Goal: Task Accomplishment & Management: Use online tool/utility

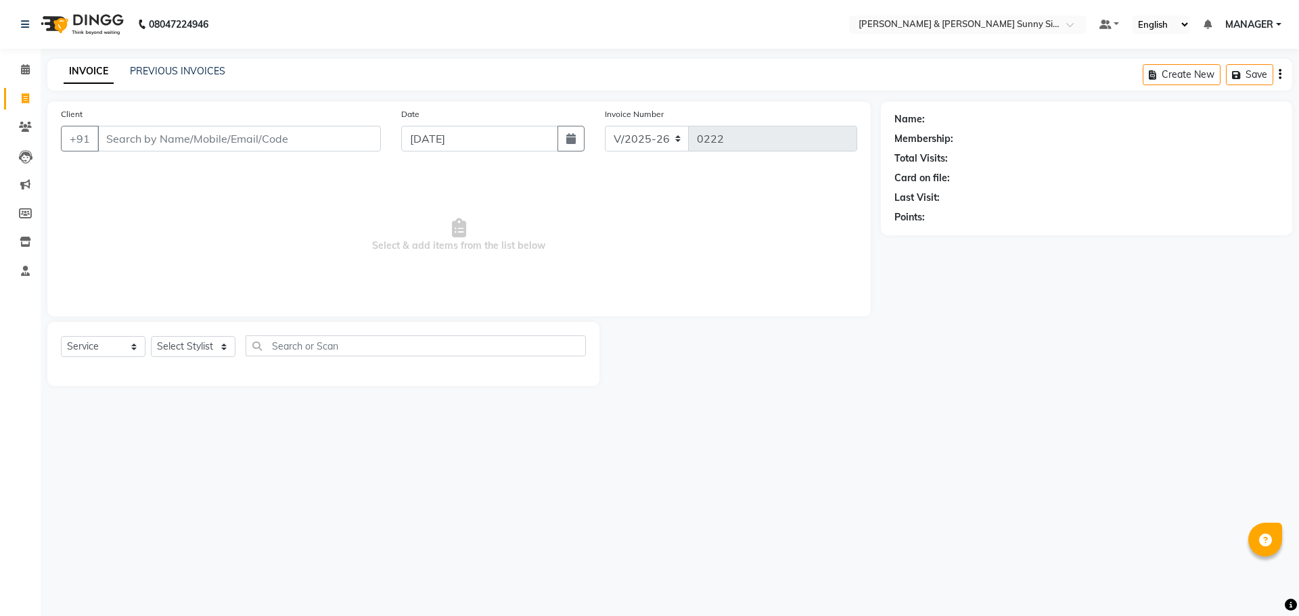
select select "8776"
select select "service"
click at [186, 137] on input "Client" at bounding box center [238, 139] width 283 height 26
click at [121, 141] on input "Client" at bounding box center [238, 139] width 283 height 26
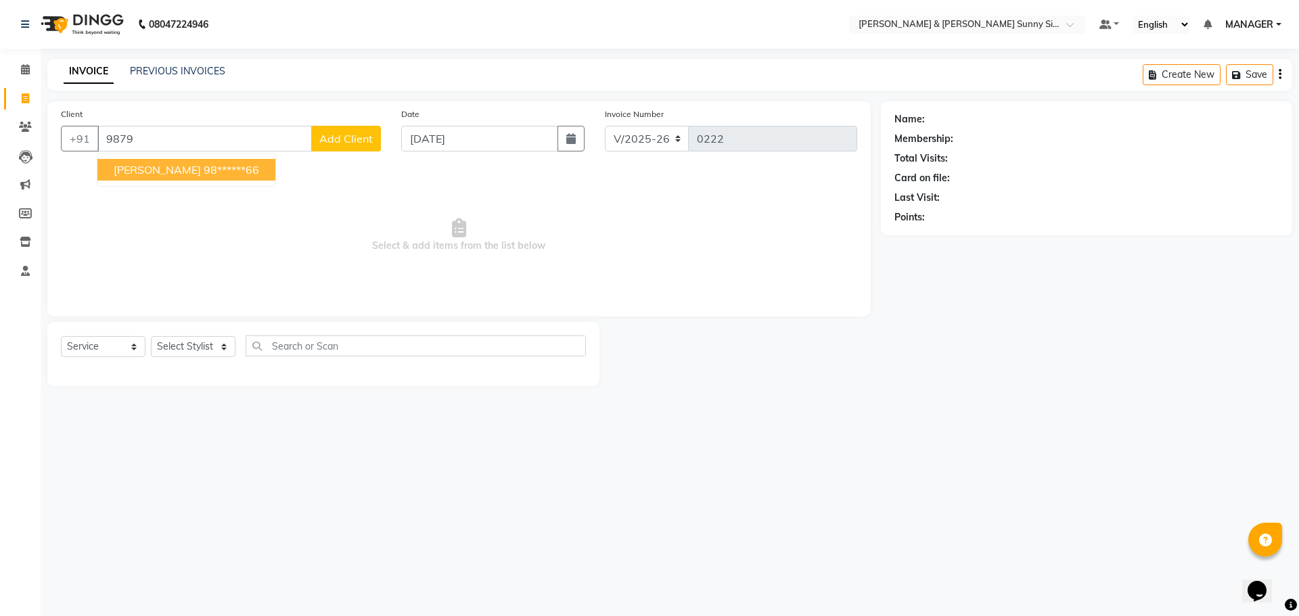
click at [151, 180] on button "[DEMOGRAPHIC_DATA] 98******66" at bounding box center [186, 170] width 178 height 22
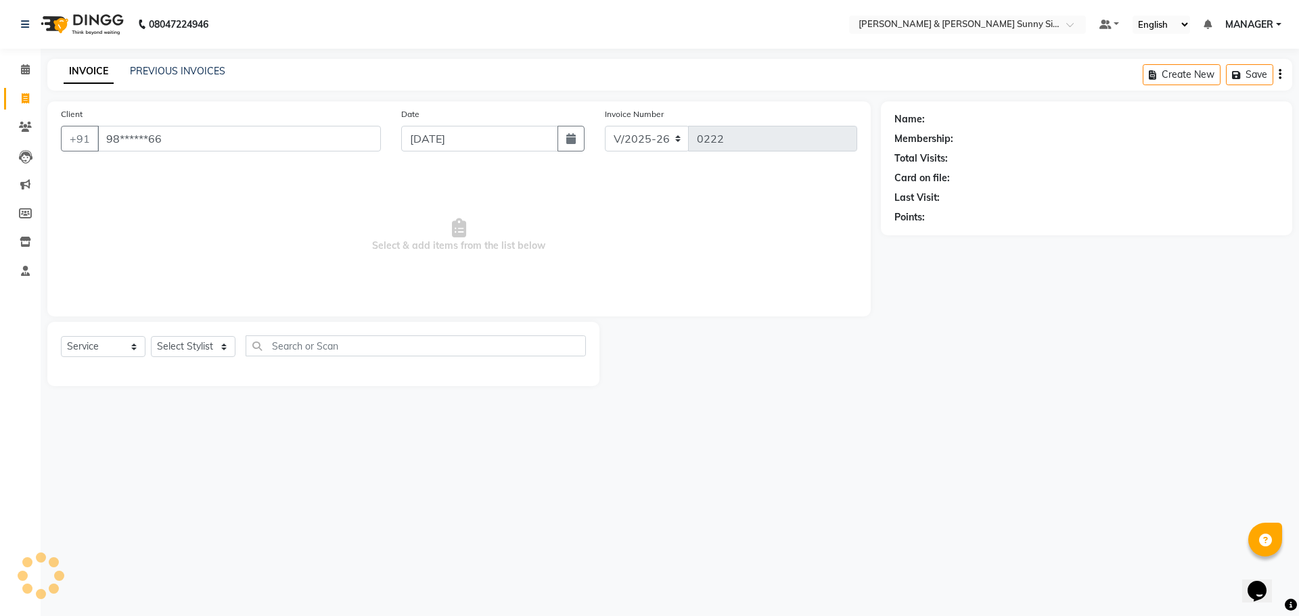
type input "98******66"
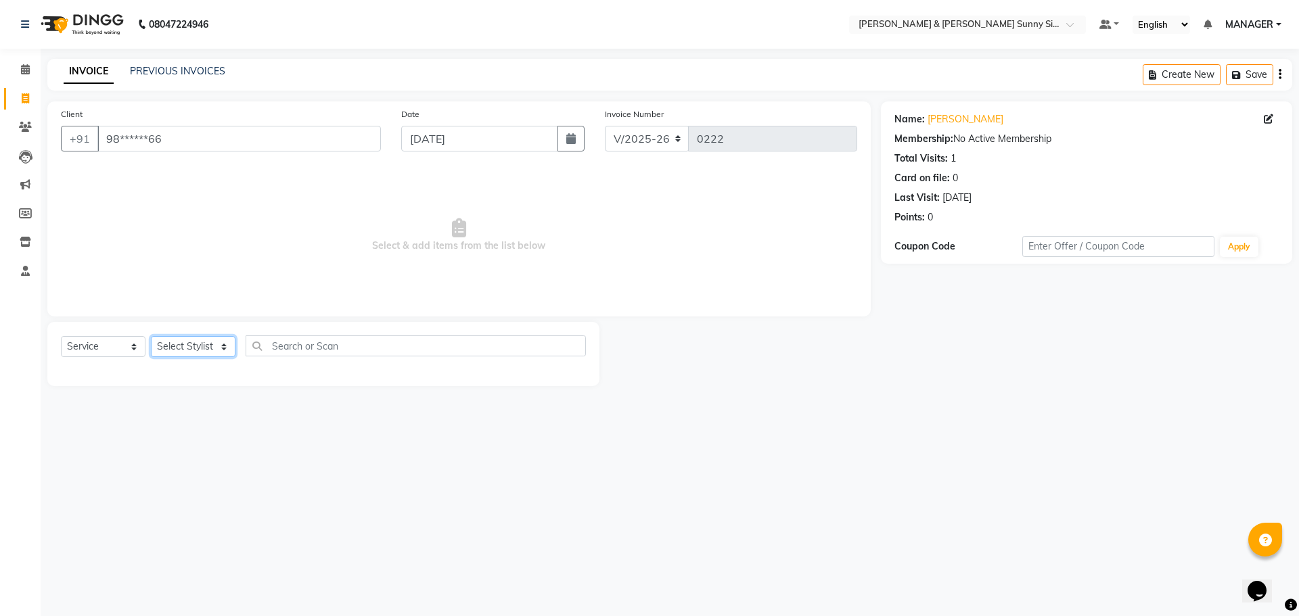
click at [216, 350] on select "Select Stylist MANAGER None [PERSON_NAME]" at bounding box center [193, 346] width 85 height 21
select select "89812"
click at [151, 336] on select "Select Stylist MANAGER None [PERSON_NAME]" at bounding box center [193, 346] width 85 height 21
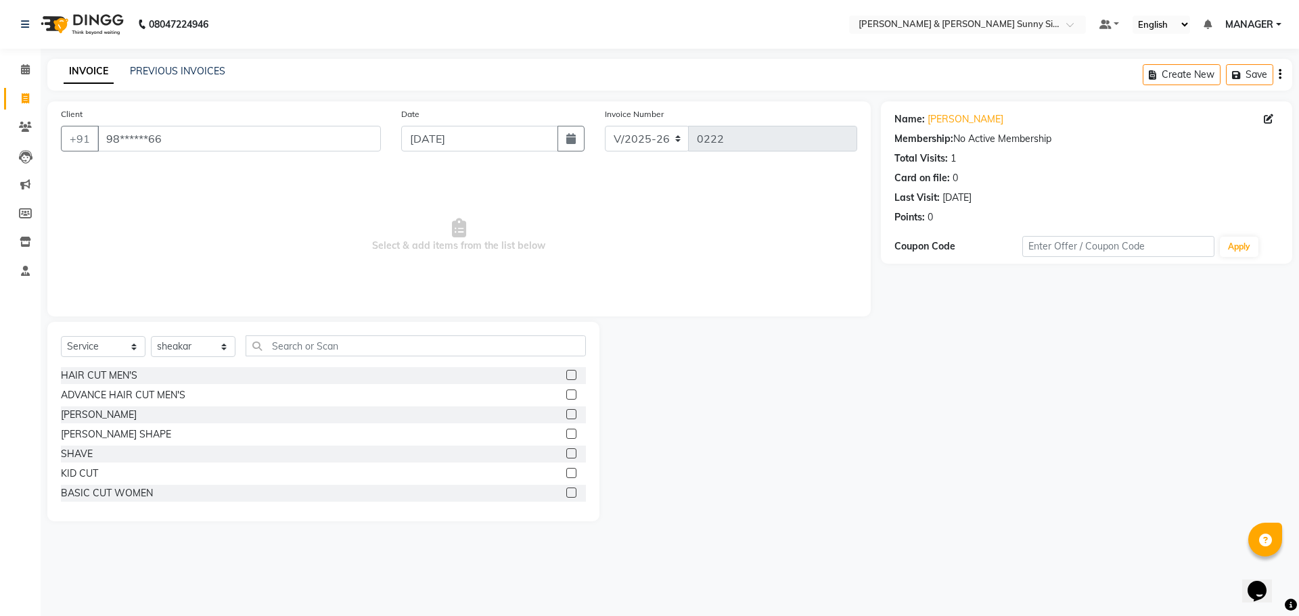
click at [302, 368] on div "HAIR CUT MEN'S" at bounding box center [323, 375] width 525 height 17
click at [321, 340] on input "text" at bounding box center [416, 345] width 340 height 21
type input "j"
type input "was"
click at [571, 375] on label at bounding box center [571, 375] width 10 height 10
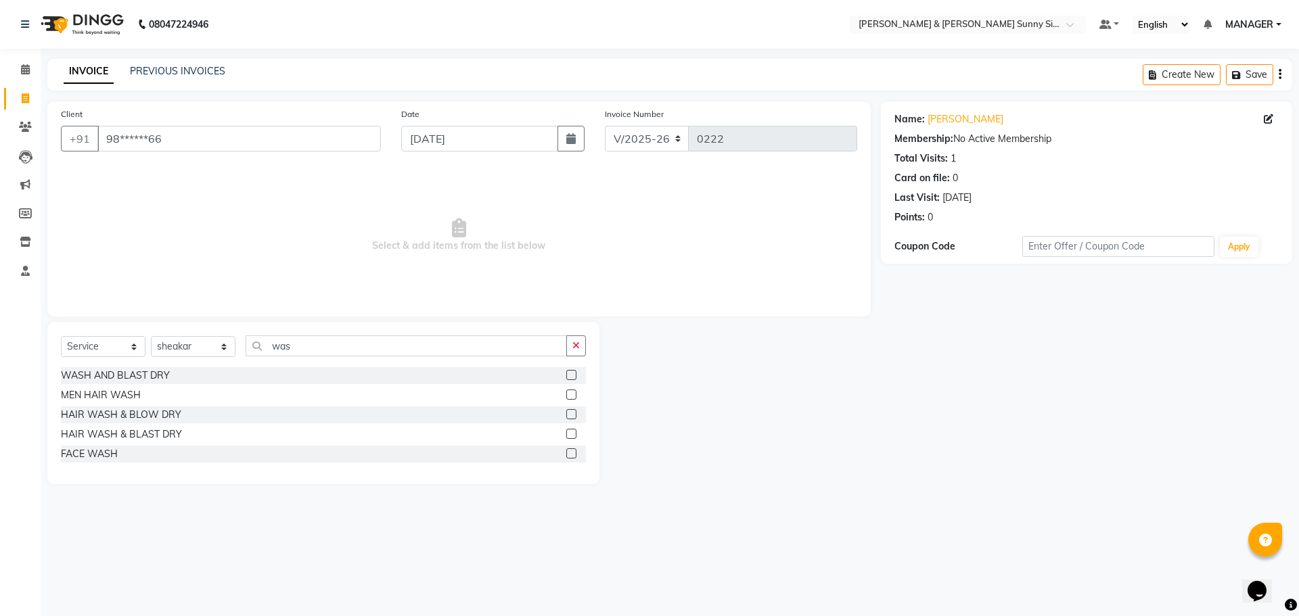
click at [571, 375] on input "checkbox" at bounding box center [570, 375] width 9 height 9
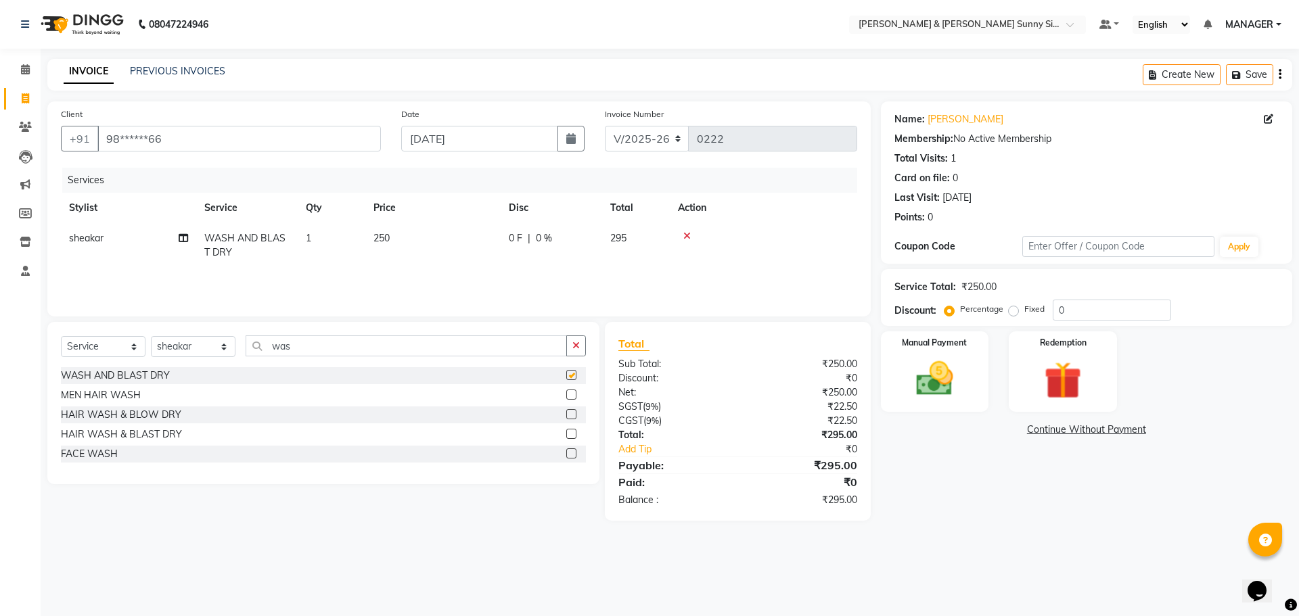
checkbox input "false"
click at [409, 237] on td "250" at bounding box center [432, 245] width 135 height 45
select select "89812"
click at [478, 236] on input "250" at bounding box center [496, 241] width 119 height 21
type input "2"
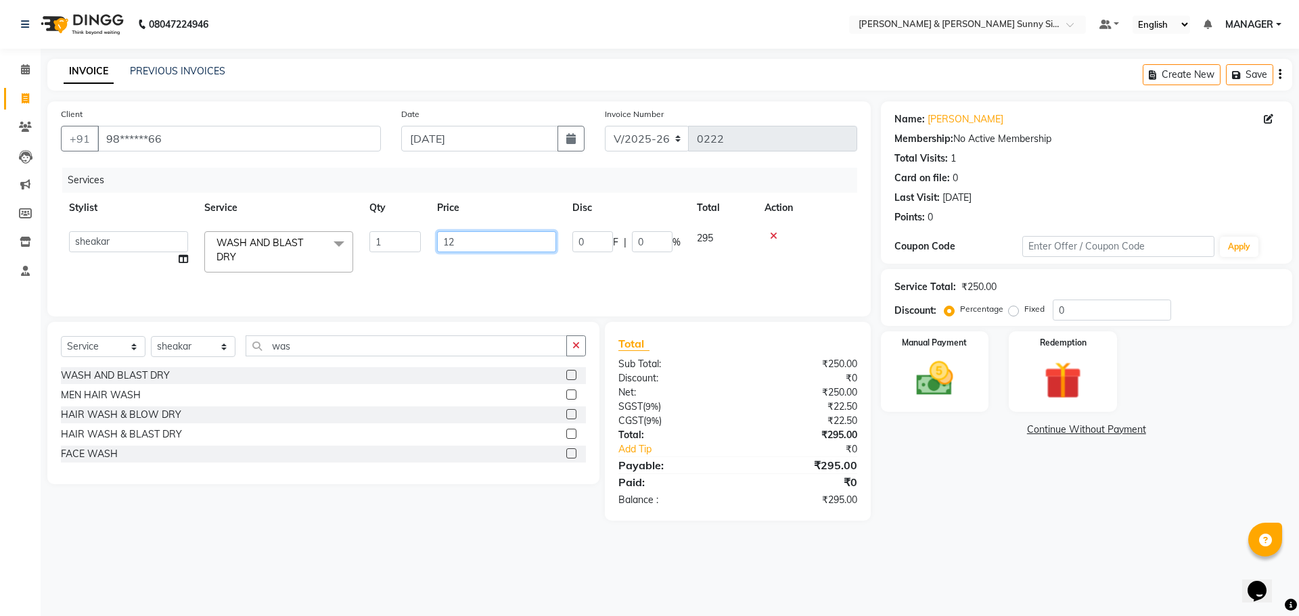
type input "120"
click at [453, 291] on div "Services Stylist Service Qty Price Disc Total Action sheakar WASH AND BLAST DRY…" at bounding box center [459, 235] width 796 height 135
click at [960, 378] on img at bounding box center [934, 378] width 63 height 45
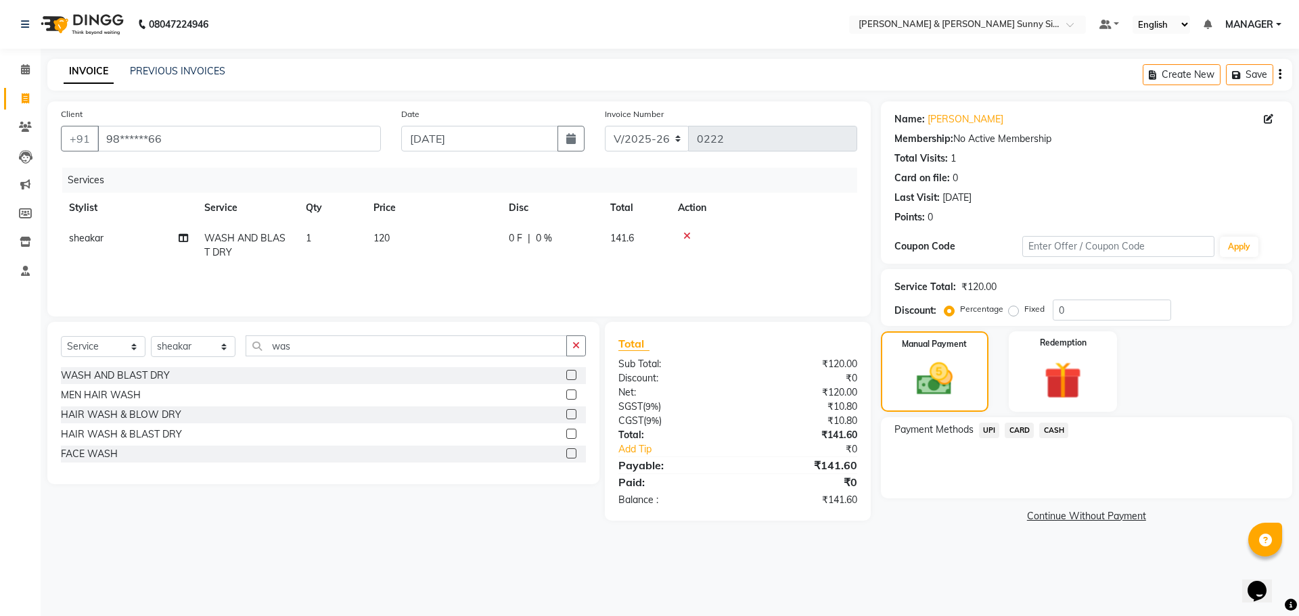
click at [992, 423] on span "UPI" at bounding box center [989, 431] width 21 height 16
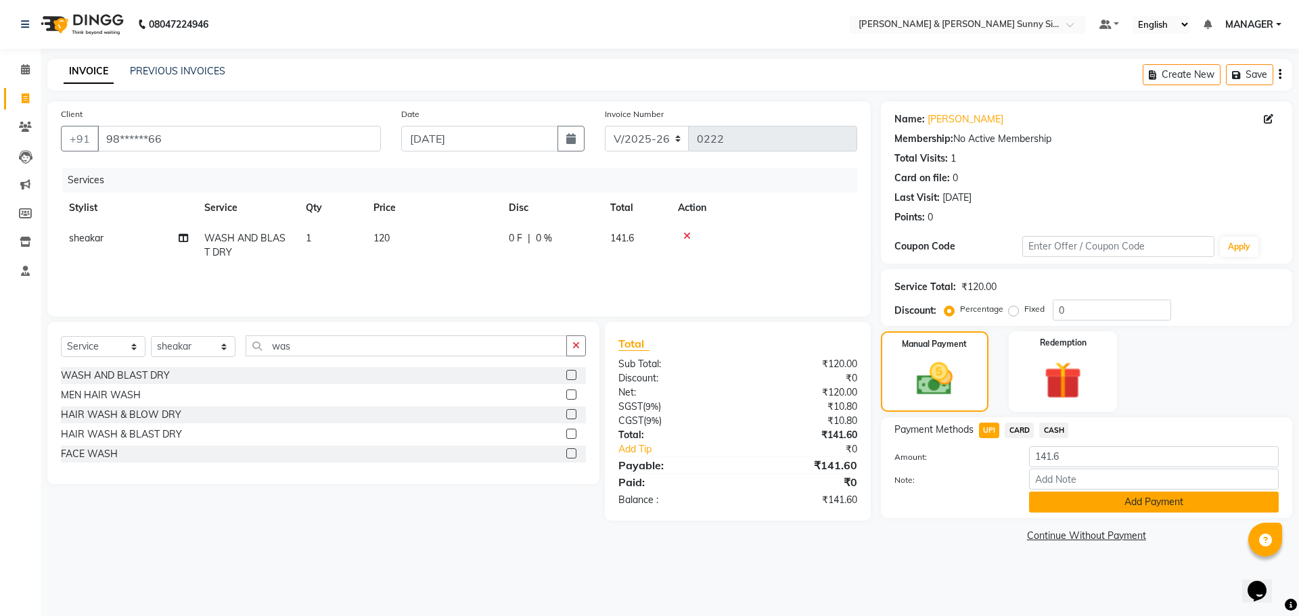
click at [1040, 508] on button "Add Payment" at bounding box center [1154, 502] width 250 height 21
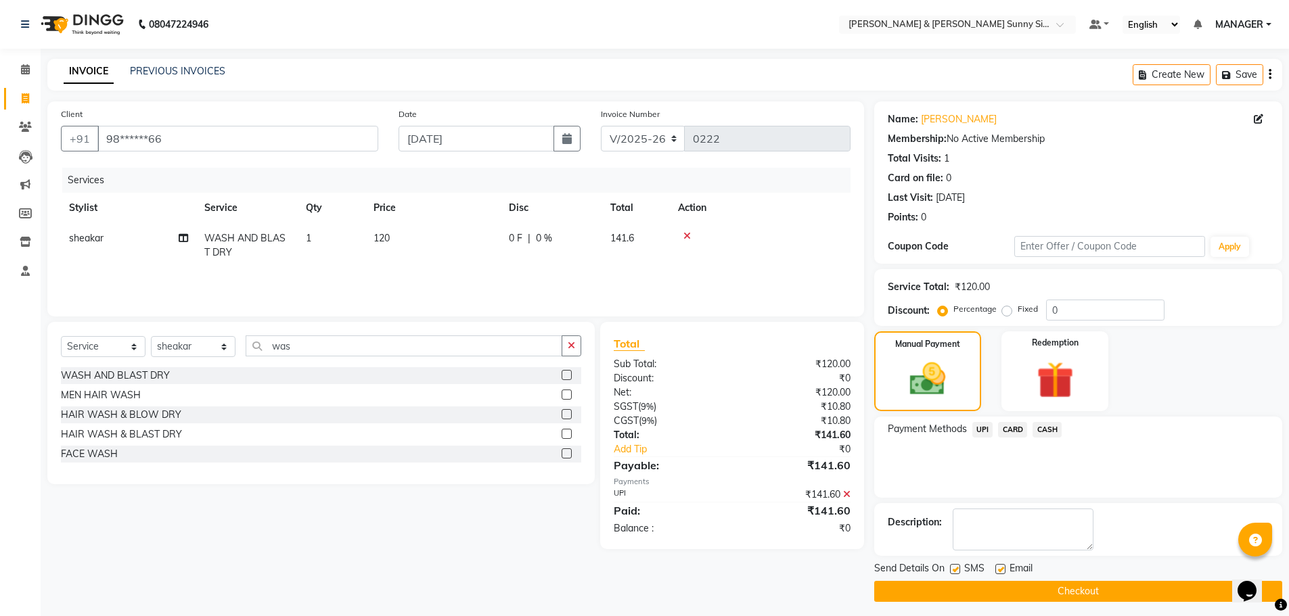
scroll to position [6, 0]
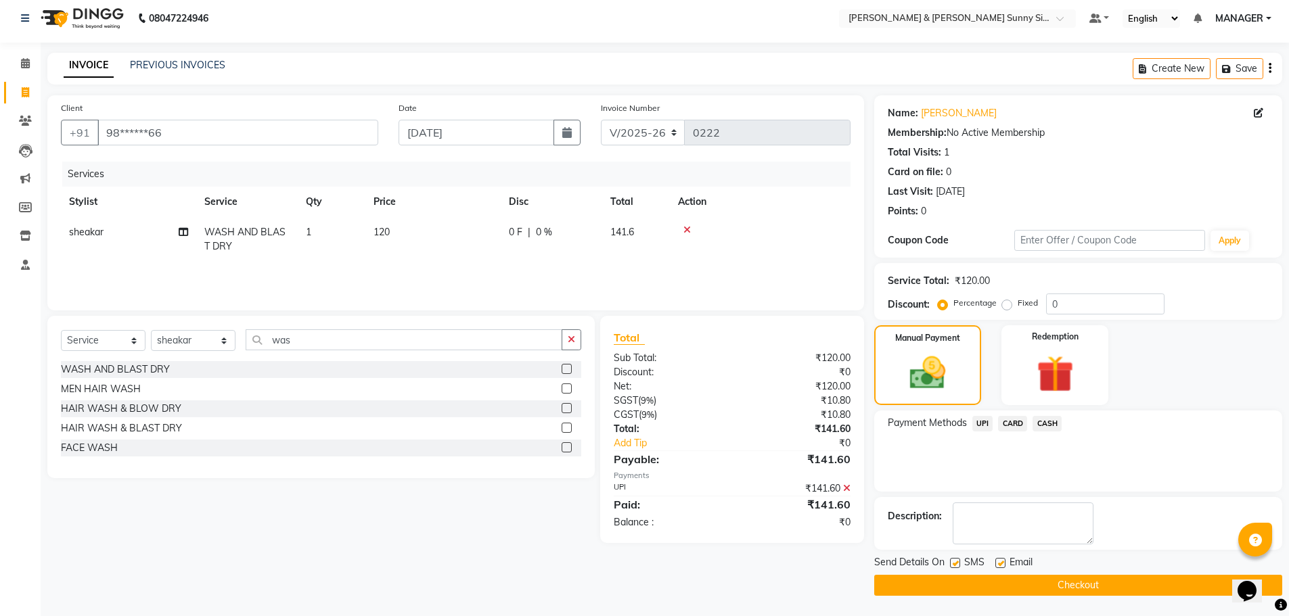
click at [990, 582] on button "Checkout" at bounding box center [1078, 585] width 408 height 21
